Goal: Task Accomplishment & Management: Use online tool/utility

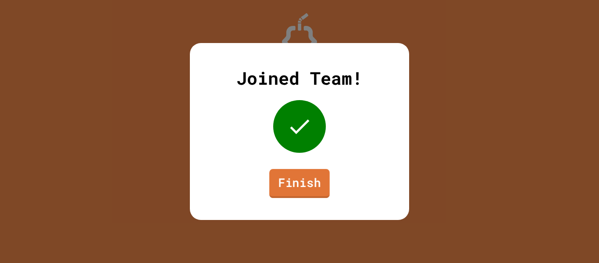
click at [292, 195] on link "Finish" at bounding box center [299, 183] width 61 height 29
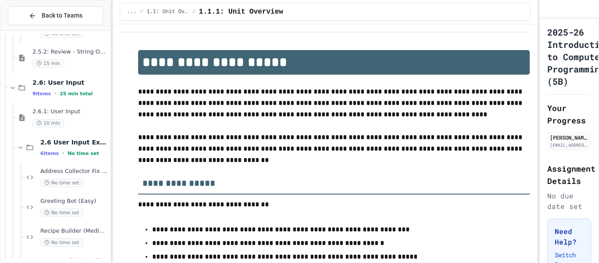
scroll to position [2023, 0]
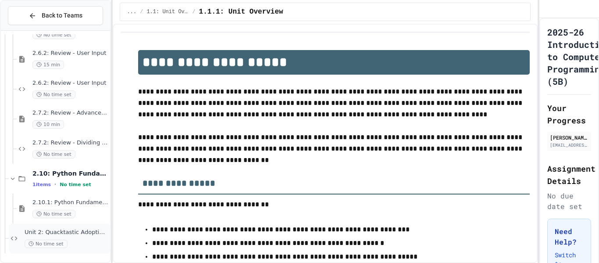
click at [53, 236] on span "Unit 2: Quacktastic Adoption Adventure" at bounding box center [67, 232] width 84 height 7
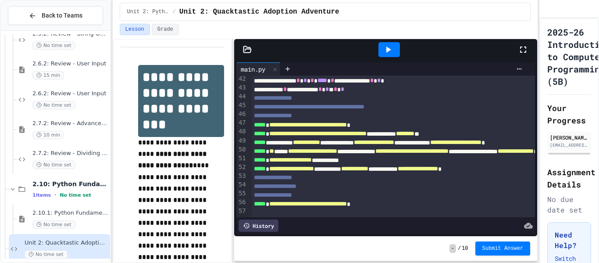
scroll to position [363, 0]
